Goal: Transaction & Acquisition: Purchase product/service

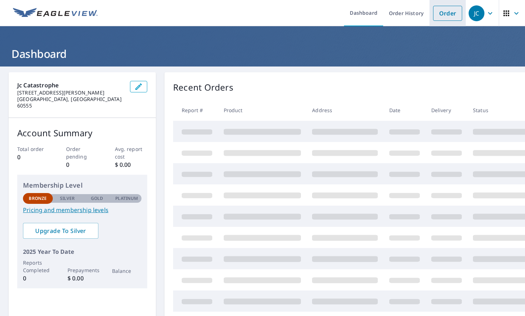
click at [440, 17] on link "Order" at bounding box center [447, 13] width 29 height 15
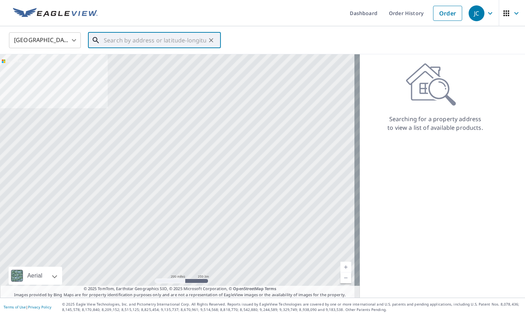
click at [150, 43] on input "text" at bounding box center [155, 40] width 102 height 20
paste input "[STREET_ADDRESS]"
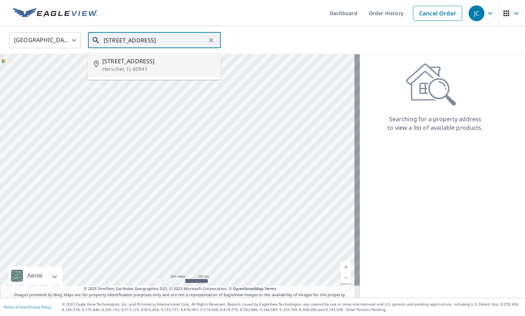
click at [162, 63] on span "[STREET_ADDRESS]" at bounding box center [158, 61] width 113 height 9
type input "[STREET_ADDRESS]"
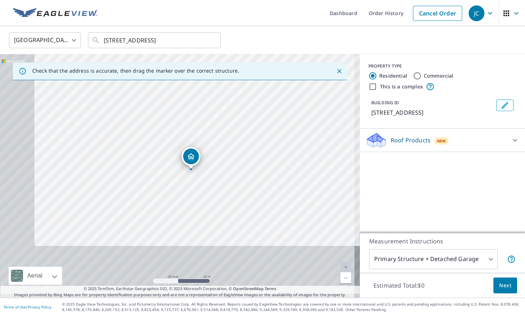
drag, startPoint x: 183, startPoint y: 209, endPoint x: 235, endPoint y: 117, distance: 106.1
click at [235, 117] on div "[STREET_ADDRESS]" at bounding box center [180, 175] width 360 height 243
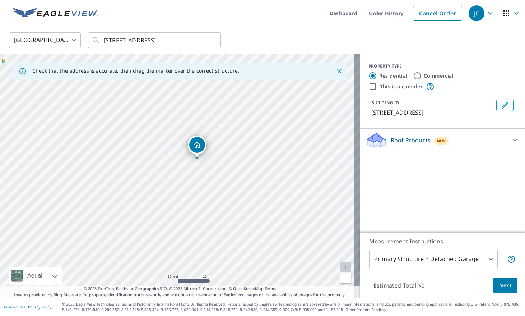
click at [205, 163] on div "[STREET_ADDRESS]" at bounding box center [180, 175] width 360 height 243
click at [182, 166] on div "Dropped pin, building 1, Residential property, 221 N Maple St Herscher, IL 60941" at bounding box center [178, 162] width 16 height 16
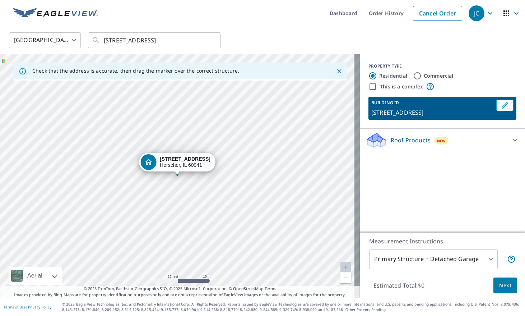
click at [186, 181] on div "[STREET_ADDRESS]" at bounding box center [180, 175] width 360 height 243
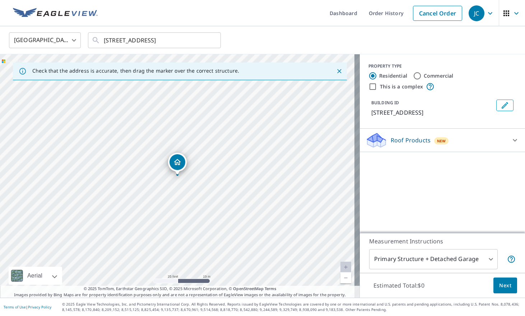
click at [461, 259] on body "JC JC Dashboard Order History Cancel Order JC [GEOGRAPHIC_DATA] [GEOGRAPHIC_DAT…" at bounding box center [262, 158] width 525 height 316
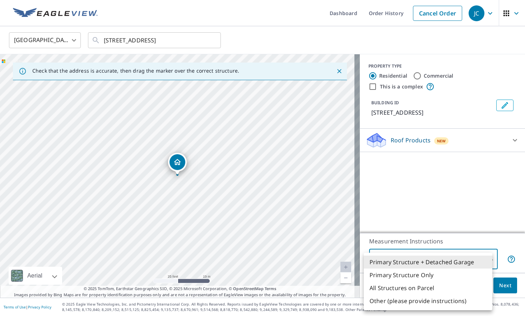
click at [432, 274] on li "Primary Structure Only" at bounding box center [428, 274] width 129 height 13
type input "2"
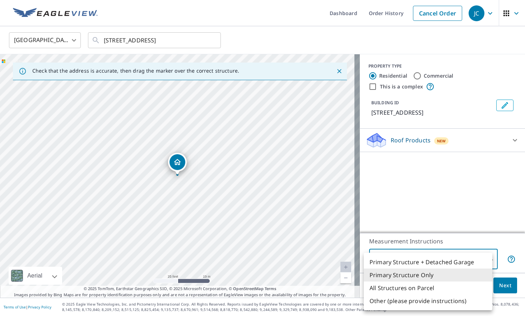
click at [442, 262] on body "JC JC Dashboard Order History Cancel Order JC [GEOGRAPHIC_DATA] [GEOGRAPHIC_DAT…" at bounding box center [262, 158] width 525 height 316
click at [429, 275] on li "Primary Structure Only" at bounding box center [428, 274] width 129 height 13
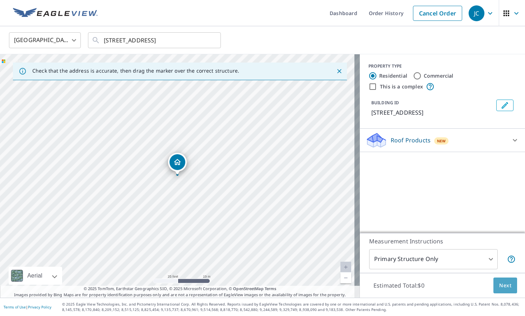
click at [500, 285] on span "Next" at bounding box center [506, 285] width 12 height 9
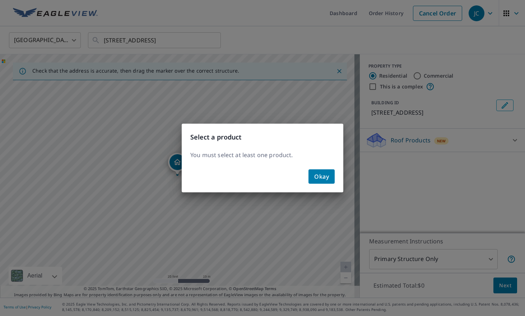
click at [319, 178] on span "Okay" at bounding box center [321, 176] width 15 height 10
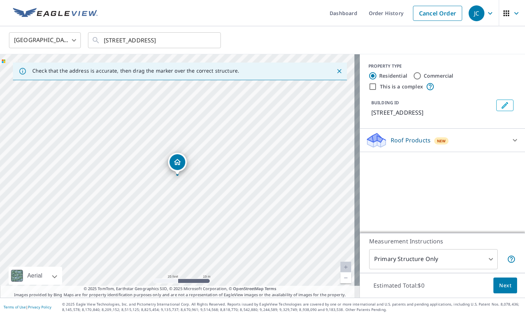
click at [402, 144] on p "Roof Products" at bounding box center [411, 140] width 40 height 9
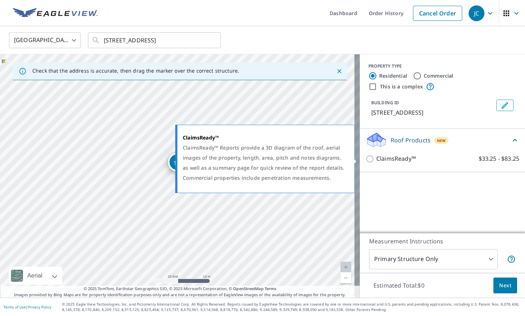
click at [366, 159] on input "ClaimsReady™ $33.25 - $83.25" at bounding box center [371, 159] width 11 height 9
checkbox input "true"
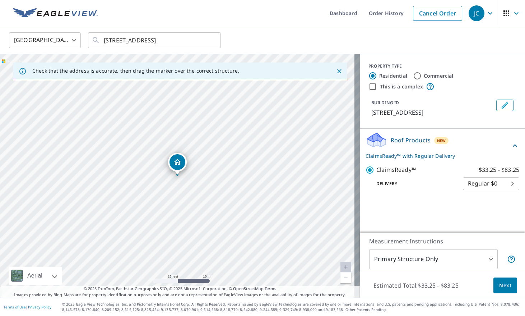
click at [473, 185] on body "JC JC Dashboard Order History Cancel Order JC [GEOGRAPHIC_DATA] [GEOGRAPHIC_DAT…" at bounding box center [262, 158] width 525 height 316
click at [472, 185] on li "Regular $0" at bounding box center [486, 183] width 56 height 13
click at [501, 283] on span "Next" at bounding box center [506, 285] width 12 height 9
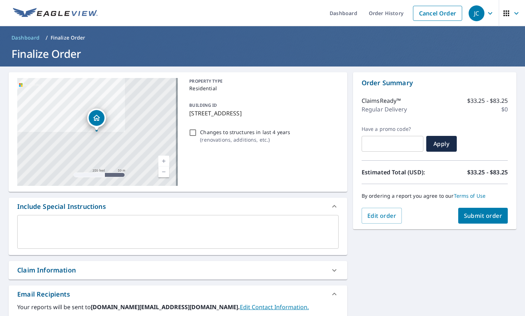
click at [465, 216] on span "Submit order" at bounding box center [483, 216] width 38 height 8
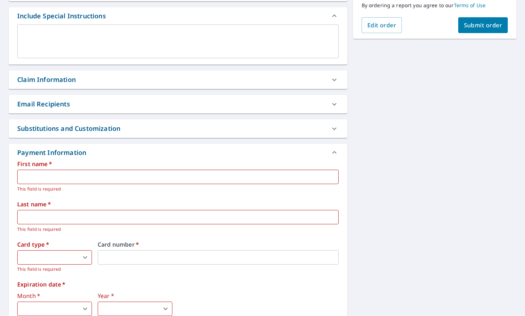
scroll to position [216, 0]
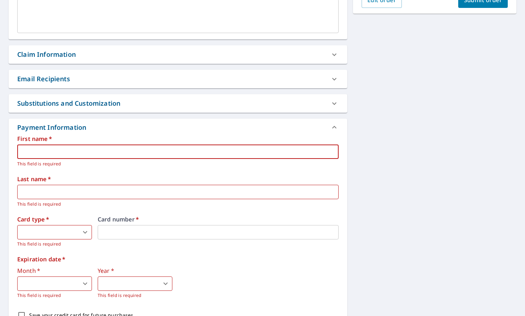
click at [128, 148] on input "text" at bounding box center [178, 151] width 322 height 14
type input "Jack"
type input "[PERSON_NAME]"
click at [74, 226] on body "JC JC Dashboard Order History Cancel Order JC Dashboard / Finalize Order Finali…" at bounding box center [262, 158] width 525 height 316
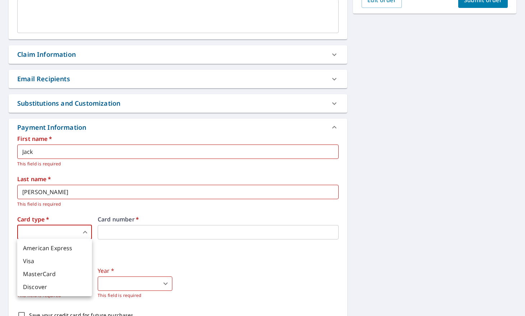
click at [63, 248] on li "American Express" at bounding box center [54, 248] width 75 height 13
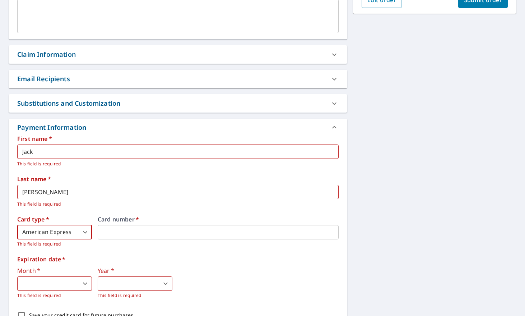
click at [134, 236] on div "American Express Visa MasterCard Discover" at bounding box center [262, 158] width 525 height 316
type input "3"
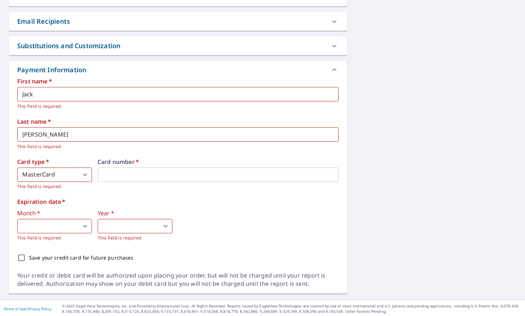
scroll to position [274, 0]
click at [63, 223] on body "JC JC Dashboard Order History Cancel Order JC Dashboard / Finalize Order Finali…" at bounding box center [262, 158] width 525 height 316
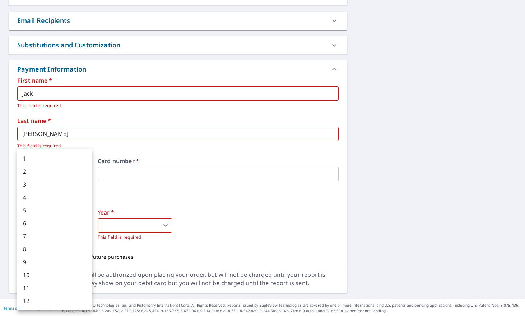
click at [256, 222] on div at bounding box center [262, 158] width 525 height 316
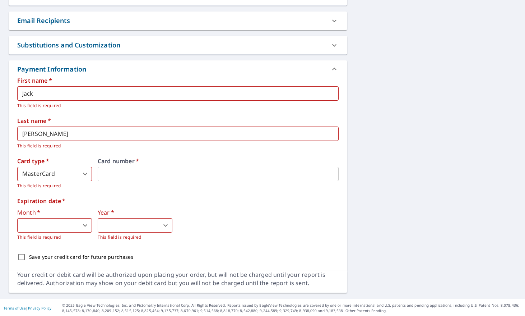
click at [81, 226] on body "JC JC Dashboard Order History Cancel Order JC Dashboard / Finalize Order Finali…" at bounding box center [262, 158] width 525 height 316
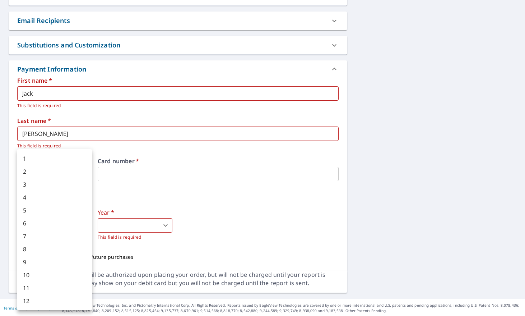
click at [49, 296] on li "12" at bounding box center [54, 300] width 75 height 13
type input "12"
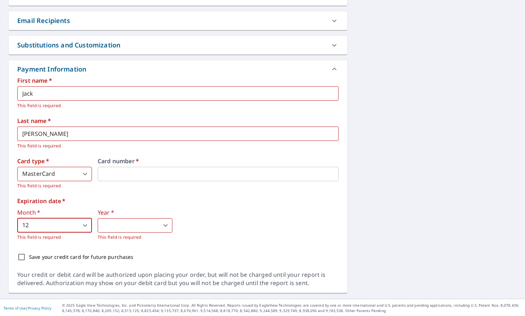
click at [137, 225] on body "JC JC Dashboard Order History Cancel Order JC Dashboard / Finalize Order Finali…" at bounding box center [262, 158] width 525 height 316
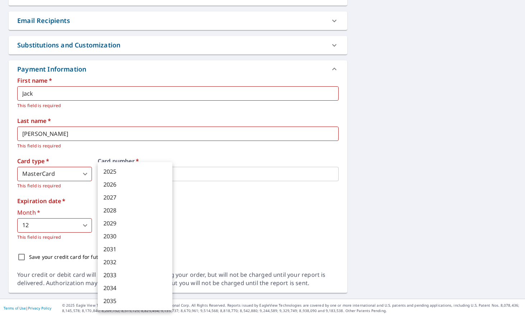
click at [130, 213] on li "2028" at bounding box center [135, 210] width 75 height 13
type input "2028"
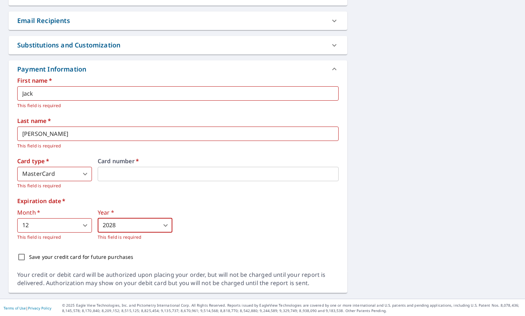
click at [19, 258] on input "Save your credit card for future purchases" at bounding box center [21, 256] width 15 height 15
checkbox input "true"
click at [378, 216] on div "[STREET_ADDRESS] Aerial Road A standard road map Aerial A detailed look from ab…" at bounding box center [262, 46] width 525 height 506
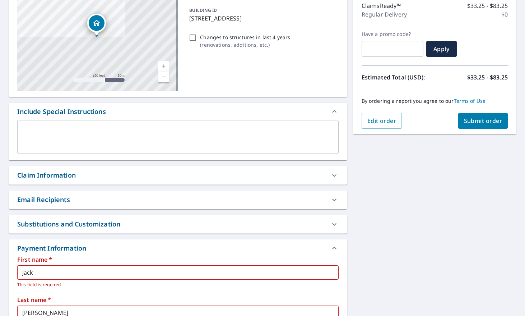
scroll to position [94, 0]
click at [470, 121] on span "Submit order" at bounding box center [483, 122] width 38 height 8
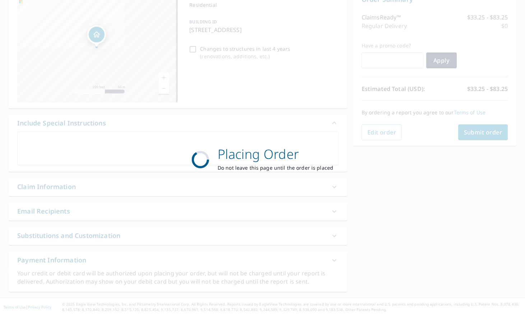
scroll to position [82, 0]
